Goal: Task Accomplishment & Management: Use online tool/utility

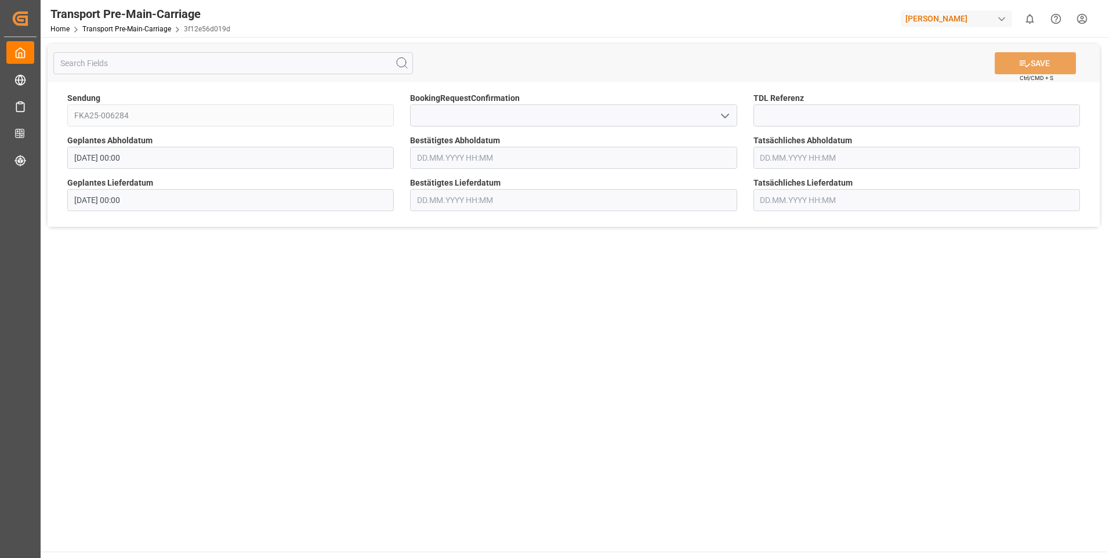
click at [449, 157] on input "text" at bounding box center [573, 158] width 326 height 22
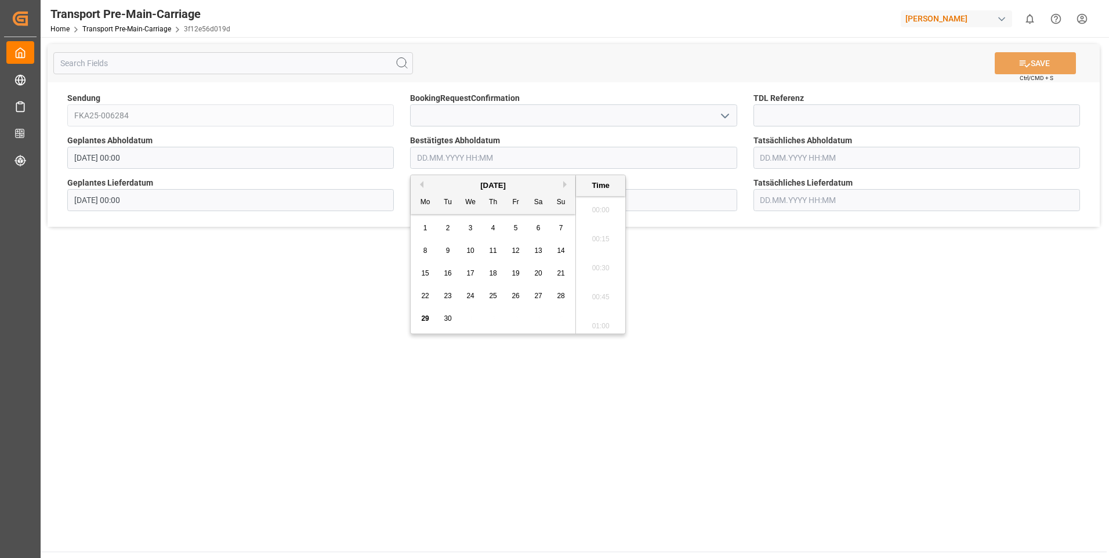
scroll to position [1483, 0]
type input "3009"
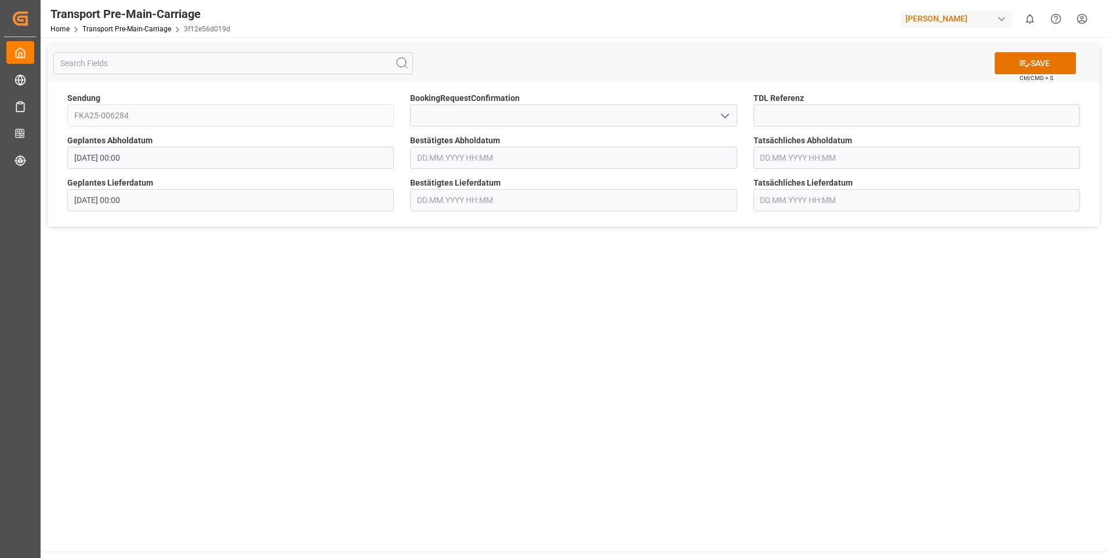
click at [469, 158] on input "text" at bounding box center [573, 158] width 326 height 22
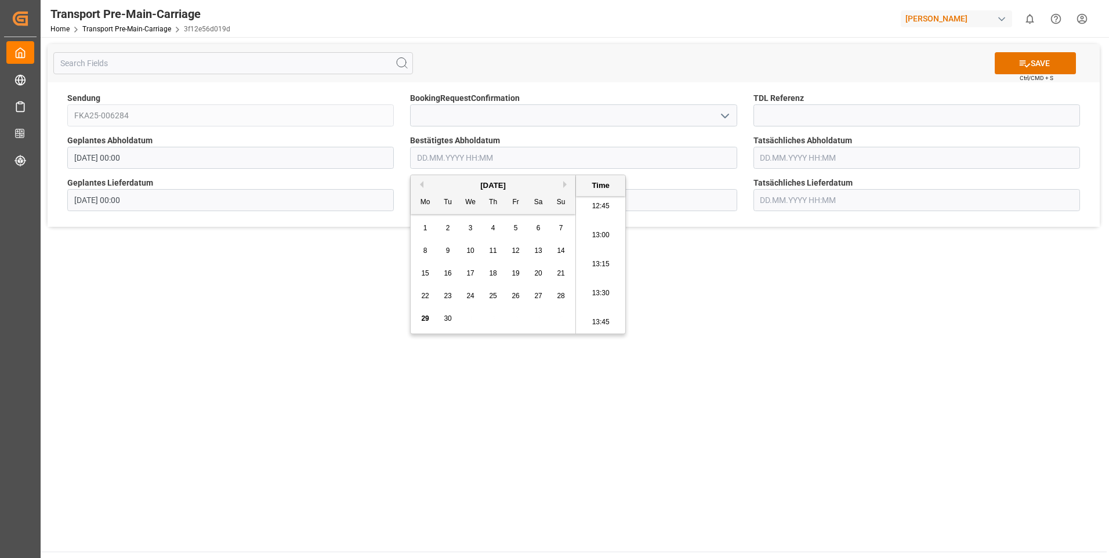
click at [452, 318] on div "30" at bounding box center [448, 319] width 14 height 14
type input "[DATE] 00:00"
click at [1022, 60] on icon at bounding box center [1024, 63] width 10 height 7
click at [424, 156] on input "text" at bounding box center [573, 158] width 326 height 22
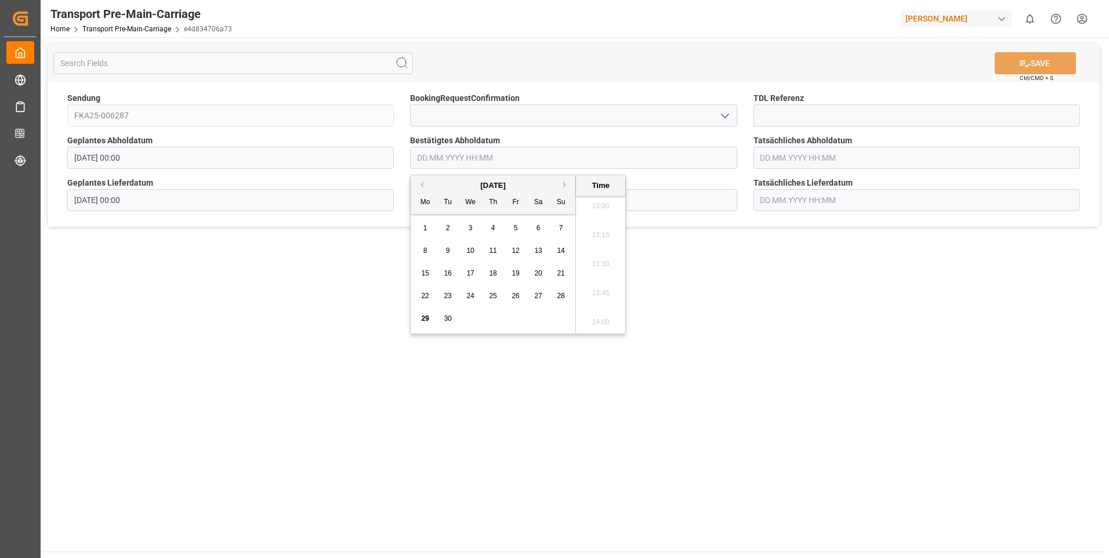
click at [448, 314] on div "30" at bounding box center [448, 319] width 14 height 14
type input "[DATE] 00:00"
click at [941, 331] on main "SAVE Ctrl/CMD + S Sendung FKA25-006287 BookingRequestConfirmation TDL Referenz …" at bounding box center [574, 294] width 1066 height 514
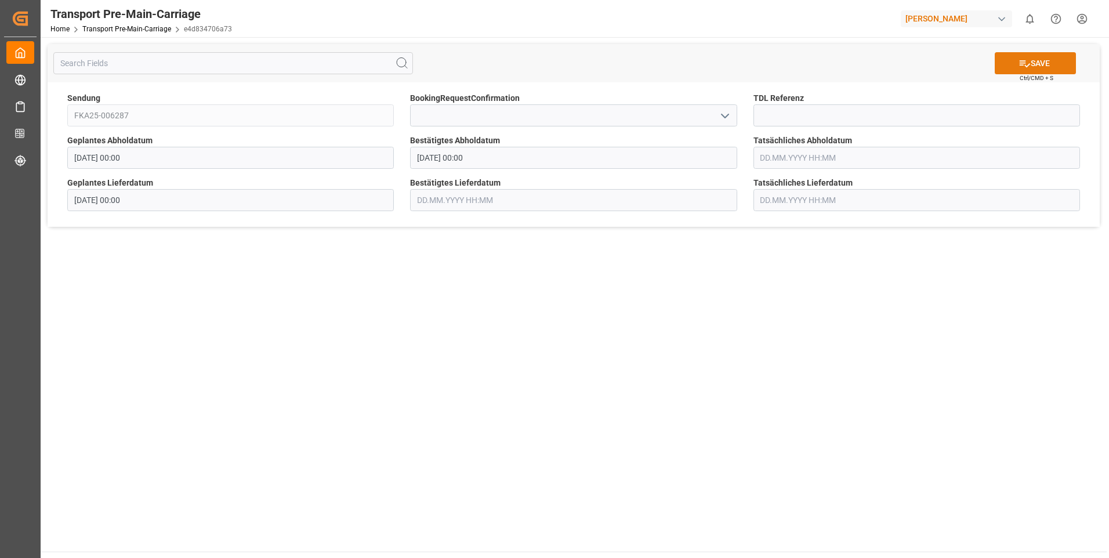
click at [1033, 67] on button "SAVE" at bounding box center [1034, 63] width 81 height 22
